Goal: Navigation & Orientation: Find specific page/section

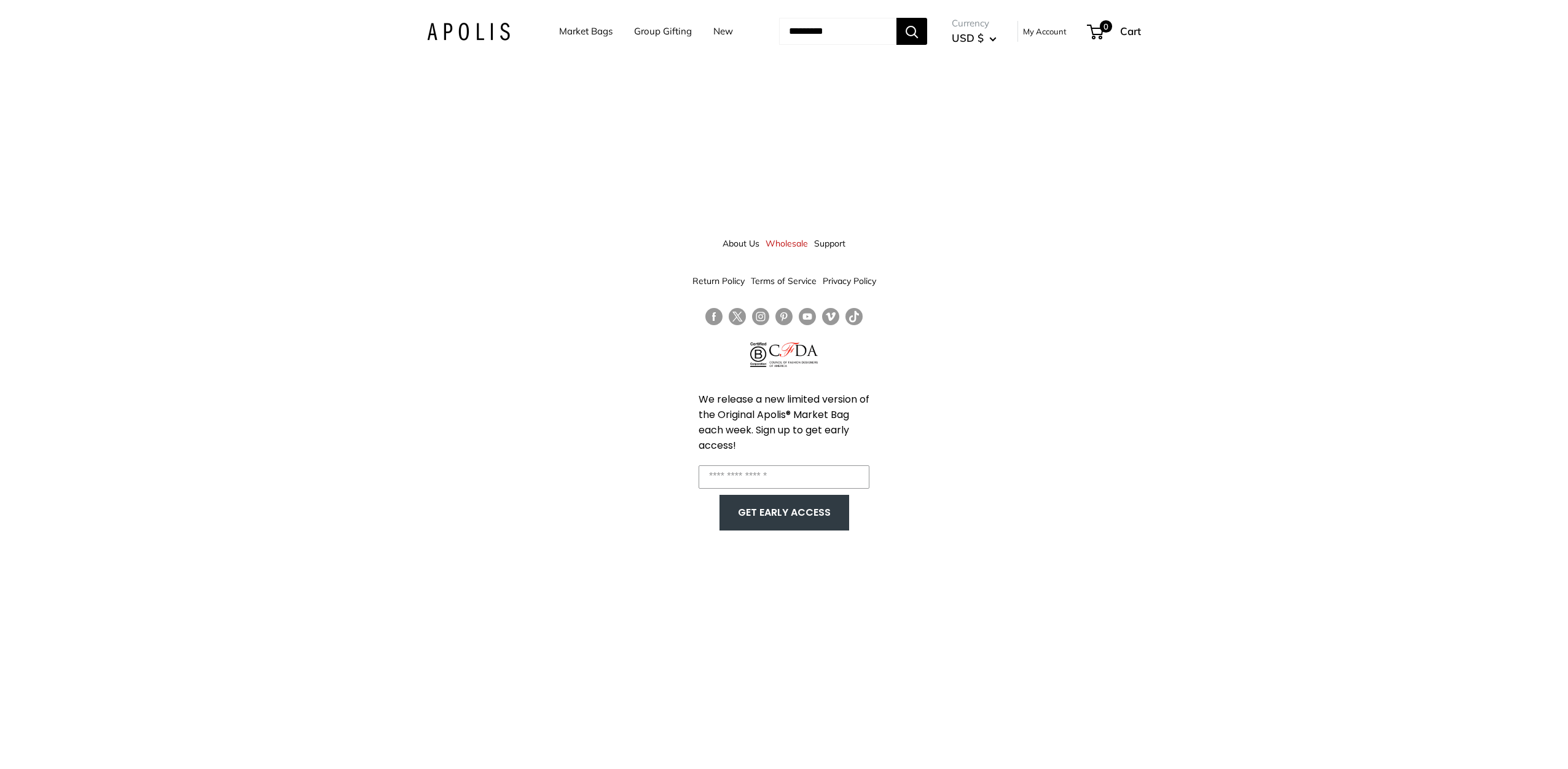
click at [1202, 219] on div "About Us Wholesale Support Return Policy Terms of Service Privacy Policy We rel…" at bounding box center [784, 384] width 1568 height 769
click at [443, 31] on img at bounding box center [468, 32] width 83 height 18
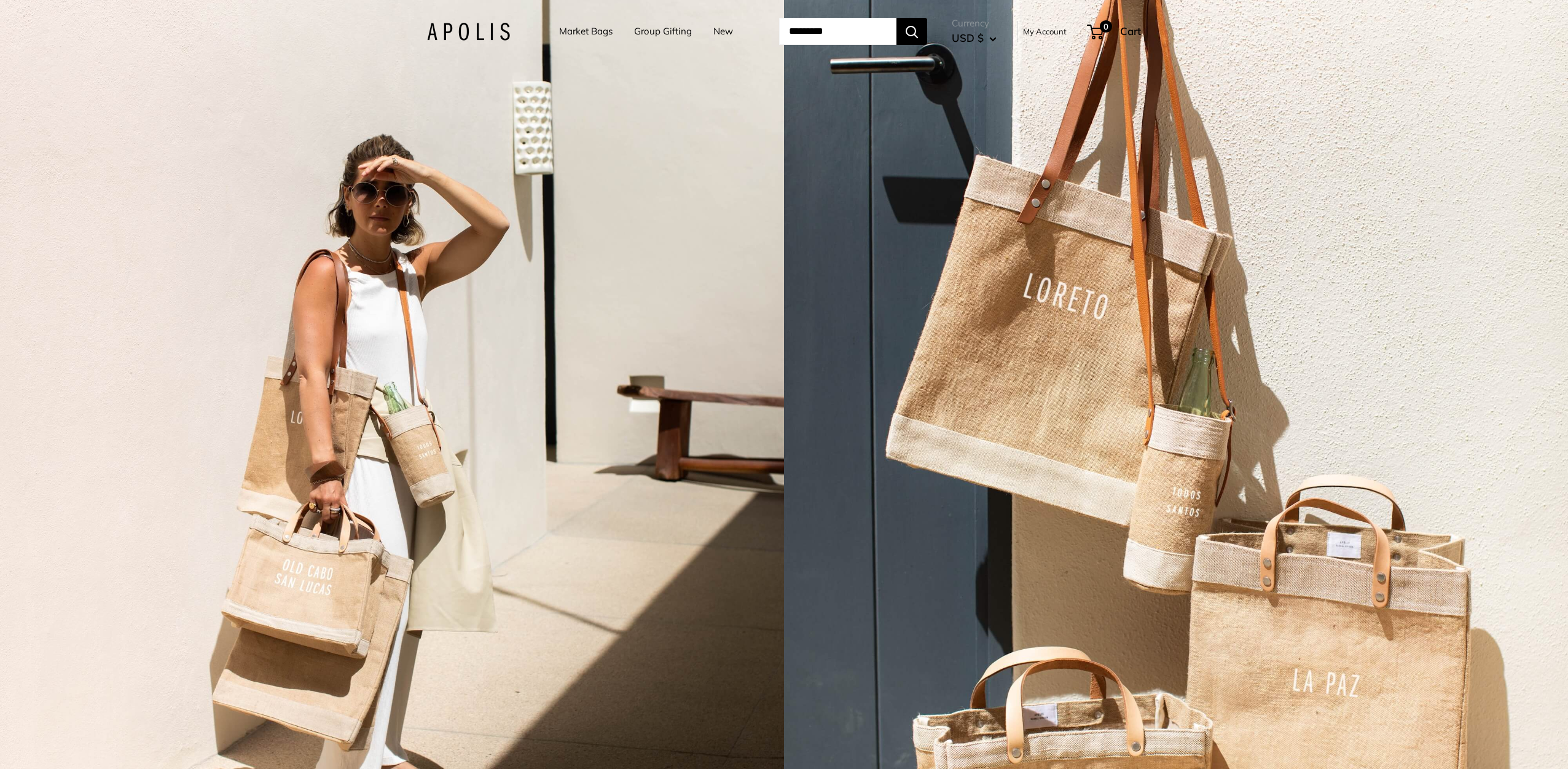
click at [578, 32] on link "Market Bags" at bounding box center [586, 31] width 54 height 17
